Goal: Find contact information: Find contact information

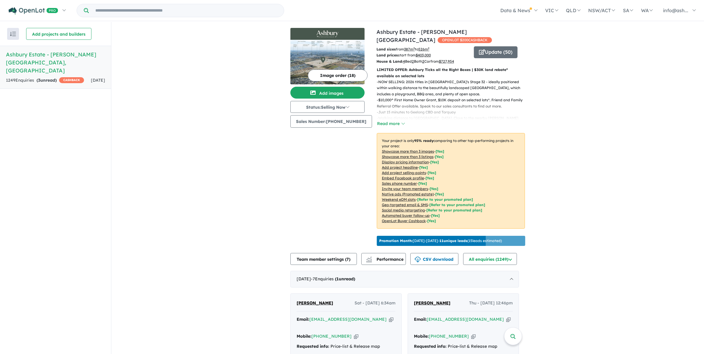
drag, startPoint x: 648, startPoint y: 161, endPoint x: 637, endPoint y: 164, distance: 11.7
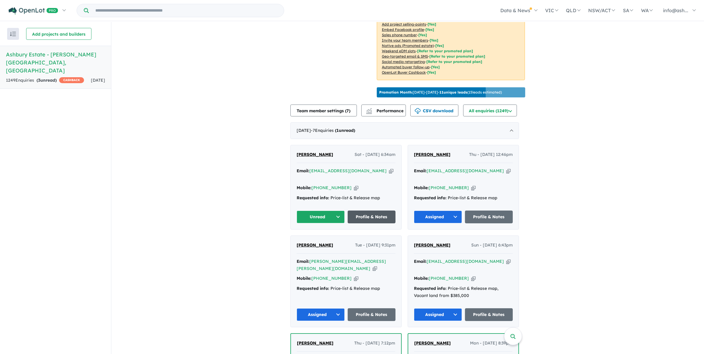
click at [369, 211] on link "Profile & Notes" at bounding box center [372, 217] width 48 height 13
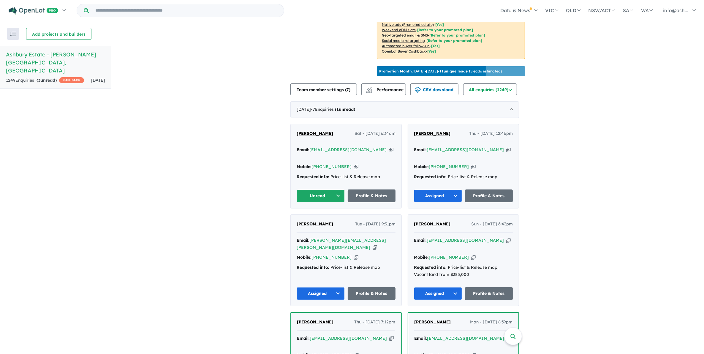
scroll to position [223, 0]
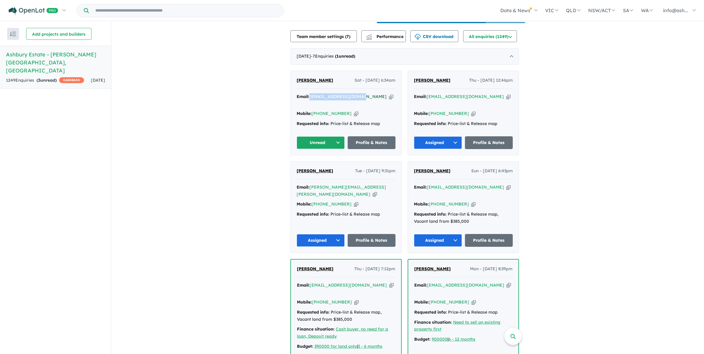
drag, startPoint x: 356, startPoint y: 94, endPoint x: 314, endPoint y: 95, distance: 42.2
click at [314, 95] on div "Email: [EMAIL_ADDRESS][DOMAIN_NAME] Copied!" at bounding box center [346, 100] width 99 height 14
copy a%20Ashbury%20Estate%20-%20Armstrong%20Creek"] "[EMAIL_ADDRESS][DOMAIN_NAME]"
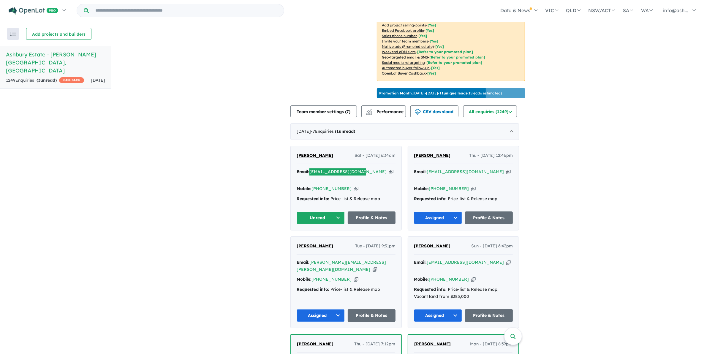
scroll to position [186, 0]
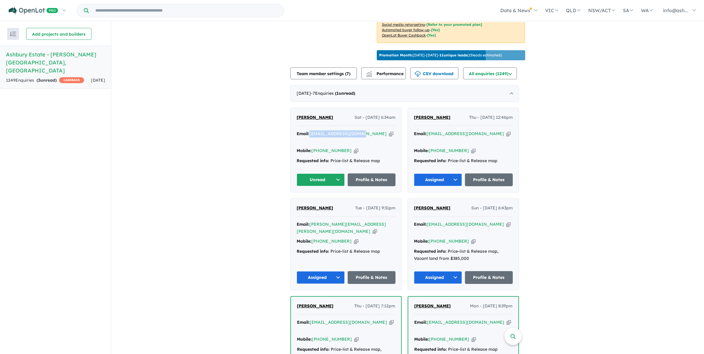
click at [336, 174] on button "Unread" at bounding box center [321, 180] width 48 height 13
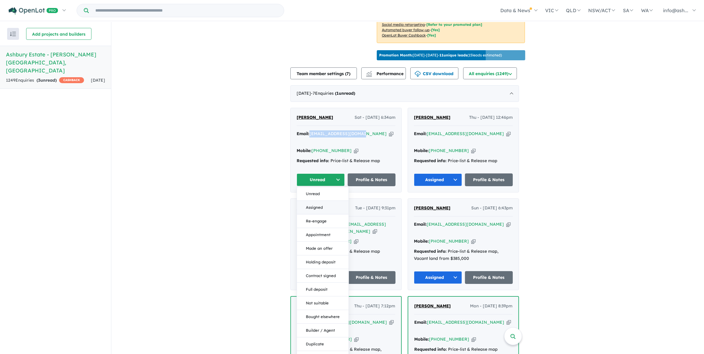
click at [323, 201] on button "Assigned" at bounding box center [323, 208] width 52 height 14
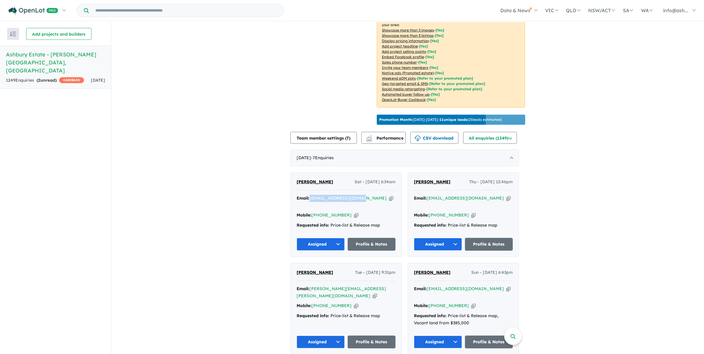
scroll to position [0, 0]
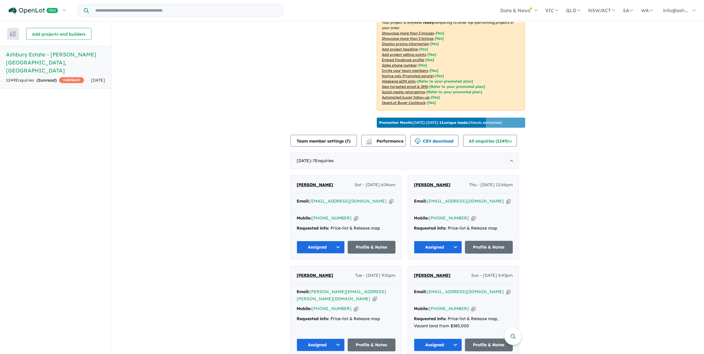
scroll to position [186, 0]
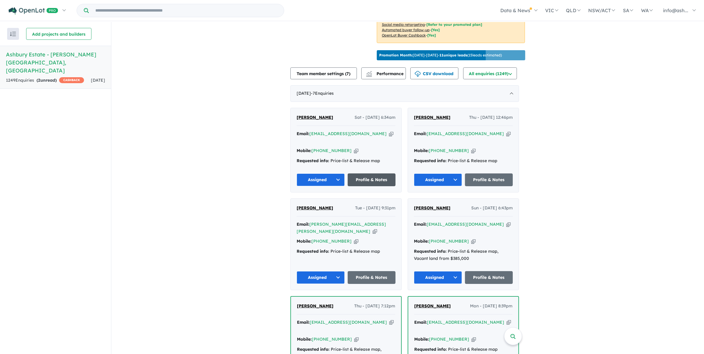
click at [379, 174] on link "Profile & Notes" at bounding box center [372, 180] width 48 height 13
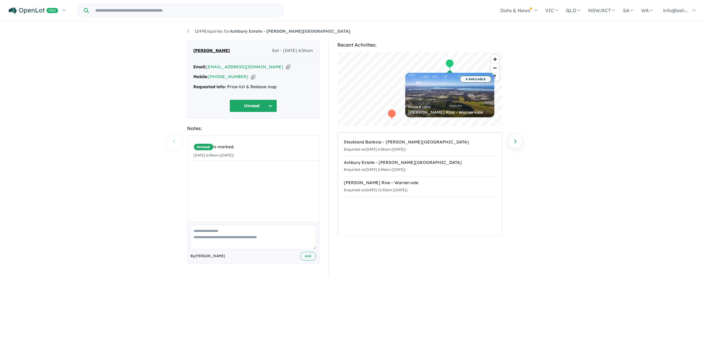
click at [613, 212] on div "1249 Enquiries for Ashbury Estate - [PERSON_NAME][GEOGRAPHIC_DATA] Previous enq…" at bounding box center [352, 188] width 704 height 333
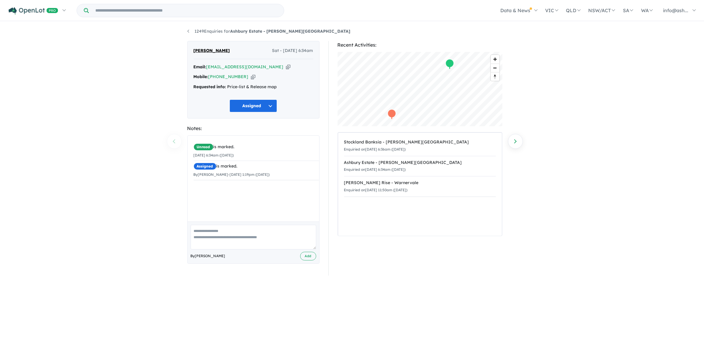
click at [618, 181] on div "1249 Enquiries for Ashbury Estate - Armstrong Creek Previous enquiry Next enqui…" at bounding box center [352, 188] width 704 height 333
